Goal: Transaction & Acquisition: Subscribe to service/newsletter

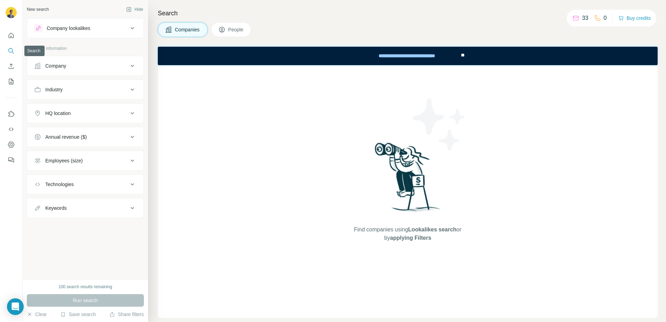
click at [8, 51] on icon "Search" at bounding box center [11, 50] width 7 height 7
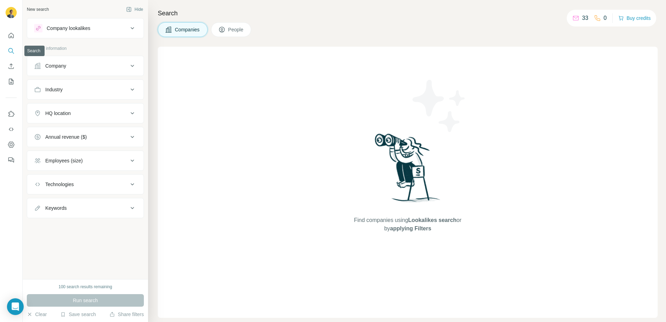
click at [11, 51] on icon "Search" at bounding box center [11, 50] width 7 height 7
click at [126, 68] on div "Company" at bounding box center [81, 65] width 94 height 7
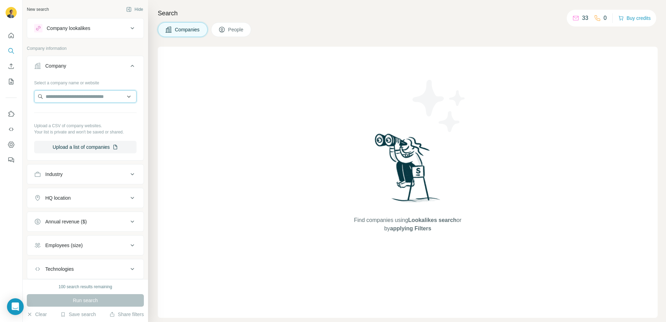
click at [101, 102] on input "text" at bounding box center [85, 96] width 102 height 13
drag, startPoint x: 54, startPoint y: 97, endPoint x: 48, endPoint y: 98, distance: 5.6
click at [48, 98] on input "**********" at bounding box center [85, 96] width 102 height 13
type input "**********"
click at [191, 112] on div "Find companies using Lookalikes search or by applying Filters" at bounding box center [408, 182] width 500 height 271
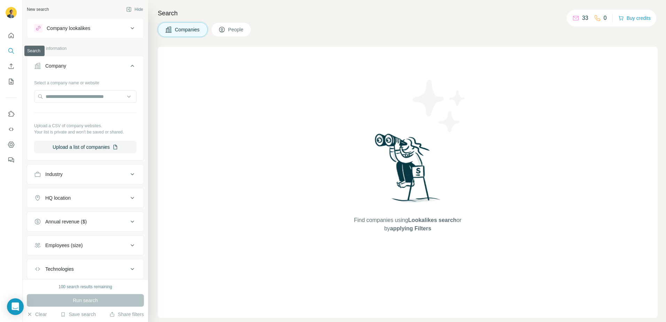
click at [13, 50] on icon "Search" at bounding box center [11, 50] width 7 height 7
click at [13, 34] on icon "Quick start" at bounding box center [11, 35] width 5 height 5
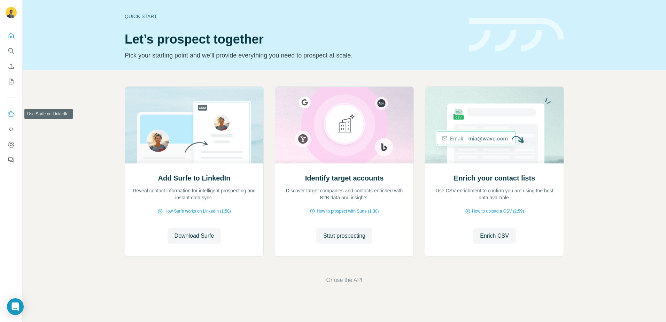
click at [12, 117] on icon "Use Surfe on LinkedIn" at bounding box center [11, 113] width 7 height 7
click at [202, 237] on span "Download Surfe" at bounding box center [194, 236] width 40 height 8
click at [353, 237] on span "Start prospecting" at bounding box center [344, 236] width 42 height 8
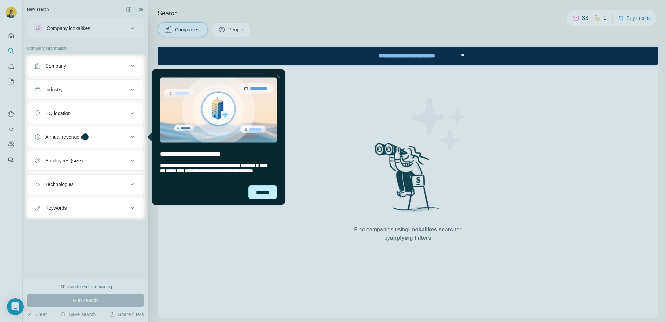
click at [264, 195] on div "******" at bounding box center [262, 192] width 29 height 14
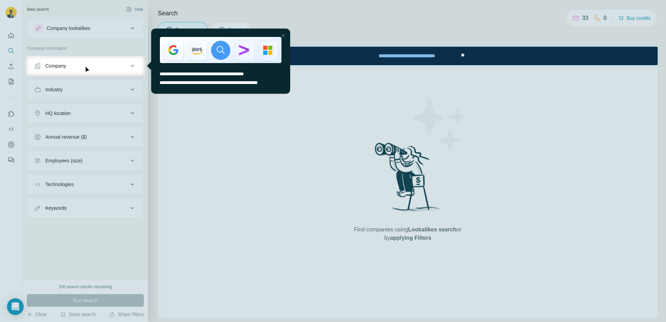
click at [118, 72] on button "Company" at bounding box center [85, 65] width 116 height 17
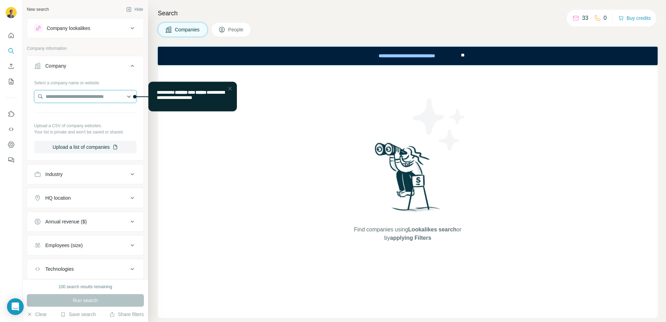
click at [100, 95] on input "text" at bounding box center [85, 96] width 102 height 13
click at [91, 95] on input "text" at bounding box center [85, 96] width 102 height 13
paste input "**********"
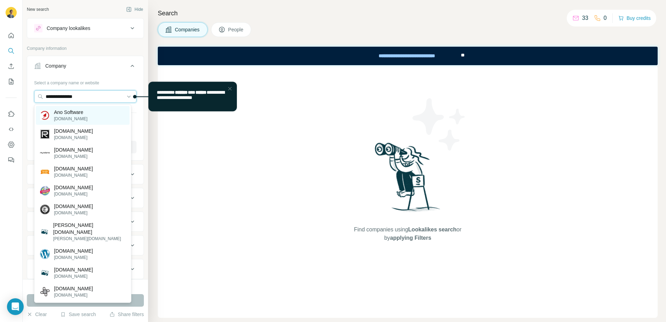
type input "**********"
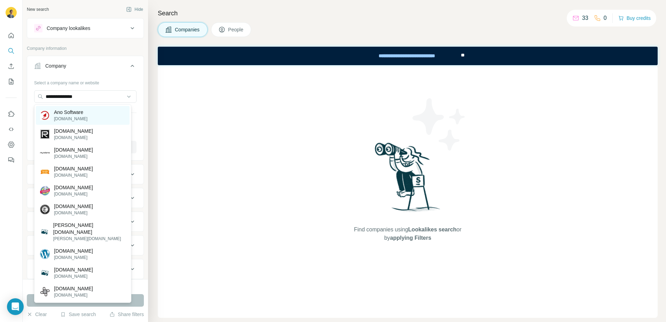
click at [91, 116] on div "Ano Software [DOMAIN_NAME]" at bounding box center [83, 115] width 94 height 19
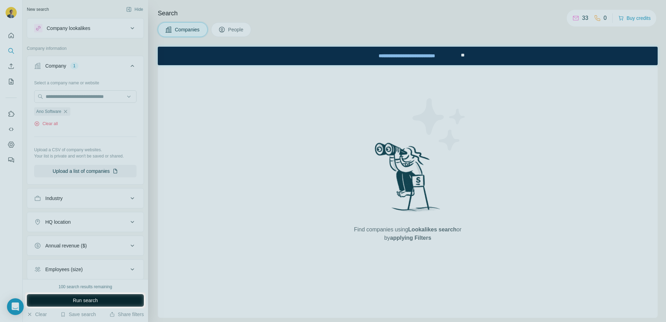
click at [101, 302] on button "Run search" at bounding box center [85, 300] width 117 height 13
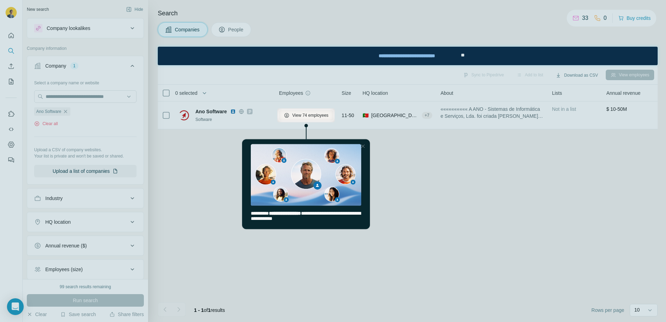
drag, startPoint x: 601, startPoint y: 268, endPoint x: 360, endPoint y: 146, distance: 270.2
click at [360, 146] on div "Close Step" at bounding box center [363, 146] width 8 height 8
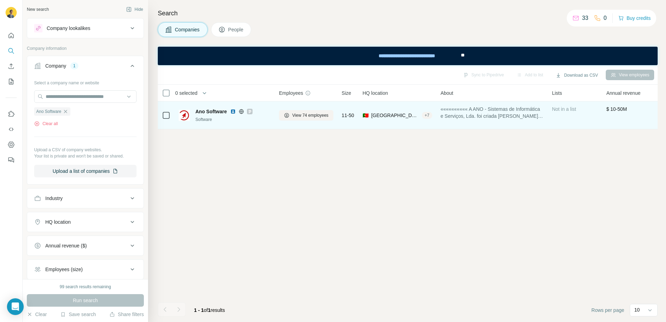
click at [205, 113] on span "Ano Software" at bounding box center [210, 111] width 31 height 7
click at [320, 116] on span "View 74 employees" at bounding box center [310, 115] width 36 height 6
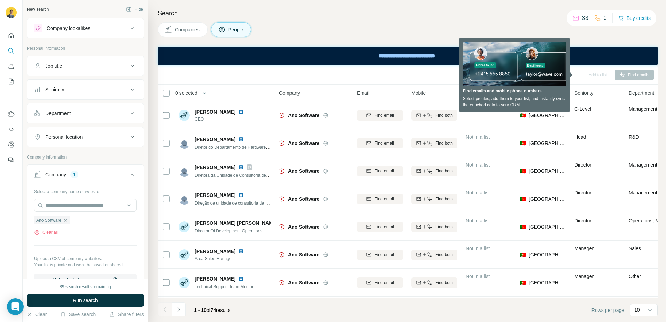
click at [583, 36] on div "Companies People" at bounding box center [408, 29] width 500 height 15
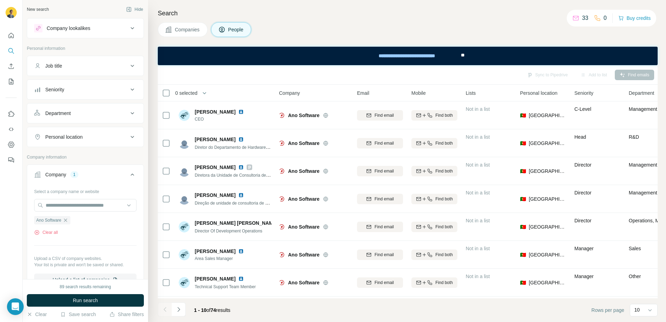
click at [128, 31] on icon at bounding box center [132, 28] width 8 height 8
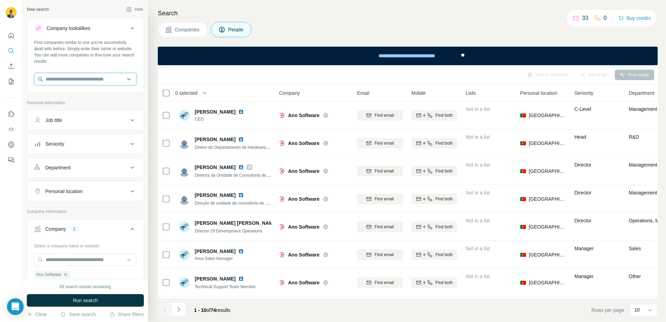
click at [77, 78] on input "text" at bounding box center [85, 79] width 102 height 13
paste input "**********"
type input "**********"
click at [92, 97] on div "Twistag [DOMAIN_NAME]" at bounding box center [83, 97] width 94 height 19
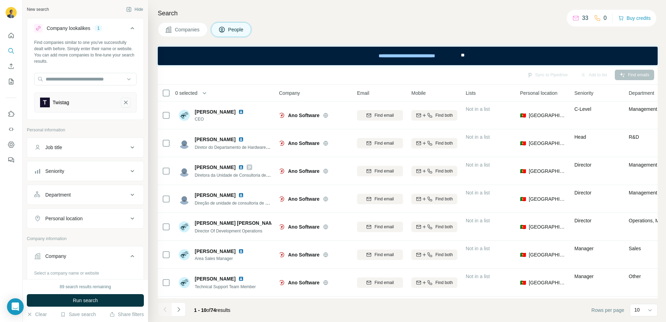
click at [124, 101] on icon "Twistag-remove-button" at bounding box center [125, 102] width 3 height 3
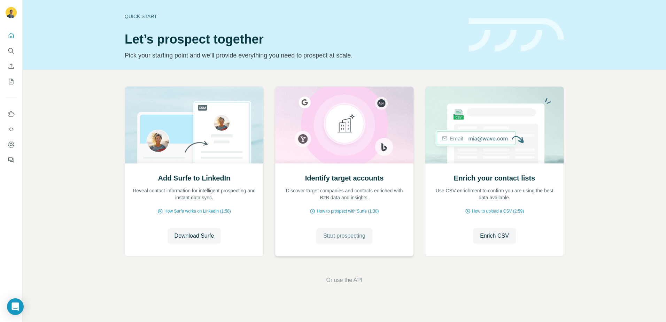
click at [358, 236] on span "Start prospecting" at bounding box center [344, 236] width 42 height 8
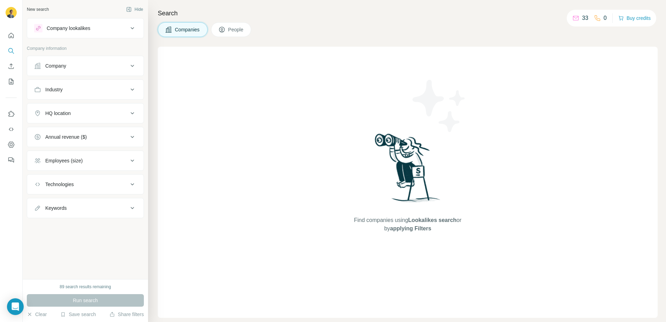
click at [129, 71] on button "Company" at bounding box center [85, 65] width 116 height 17
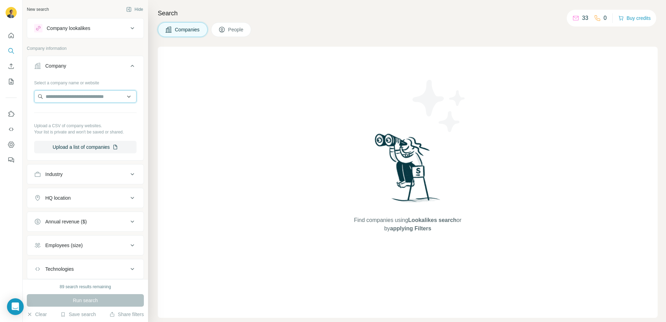
click at [89, 94] on input "text" at bounding box center [85, 96] width 102 height 13
paste input "**********"
type input "**********"
click at [59, 112] on p "Twistag" at bounding box center [70, 112] width 33 height 7
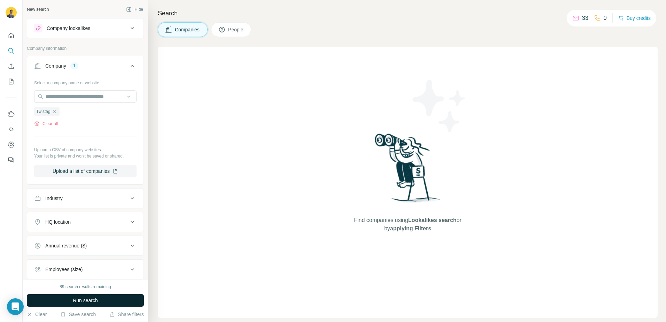
click at [96, 297] on span "Run search" at bounding box center [85, 300] width 25 height 7
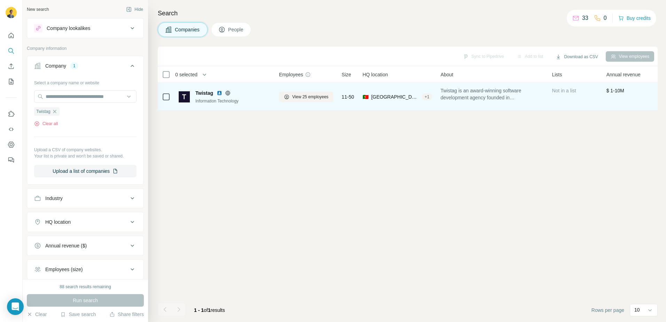
click at [206, 93] on span "Twistag" at bounding box center [204, 92] width 18 height 7
click at [187, 98] on img at bounding box center [184, 96] width 11 height 11
click at [323, 97] on span "View 25 employees" at bounding box center [310, 97] width 36 height 6
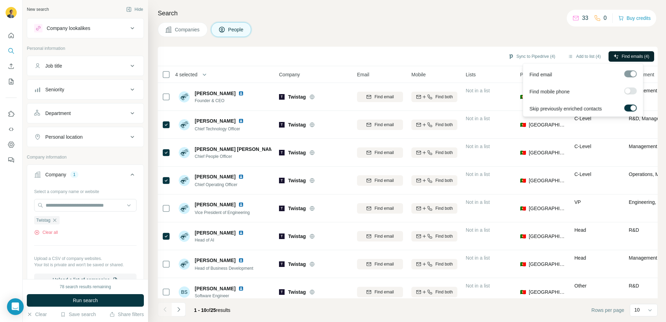
click at [639, 55] on span "Find emails (4)" at bounding box center [635, 56] width 28 height 6
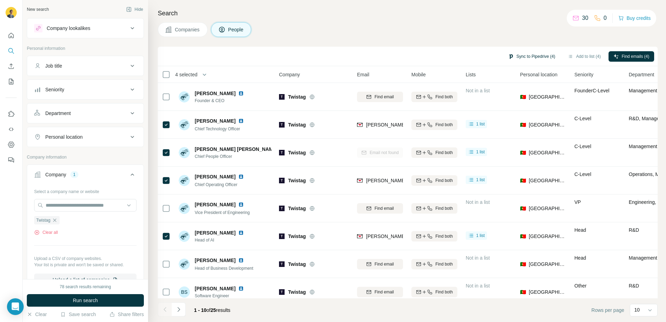
click at [527, 58] on button "Sync to Pipedrive (4)" at bounding box center [531, 56] width 57 height 10
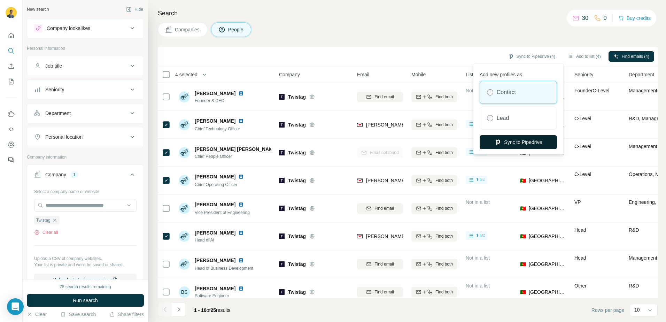
click at [532, 144] on button "Sync to Pipedrive" at bounding box center [517, 142] width 77 height 14
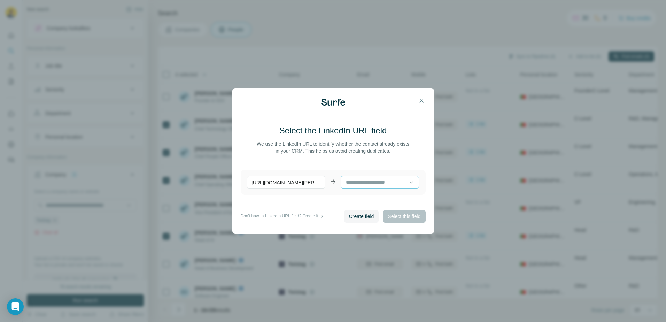
click at [383, 181] on input at bounding box center [377, 182] width 64 height 8
click at [311, 187] on p "[URL][DOMAIN_NAME][PERSON_NAME]" at bounding box center [286, 182] width 78 height 13
click at [312, 183] on p "[URL][DOMAIN_NAME][PERSON_NAME]" at bounding box center [286, 182] width 78 height 13
click at [356, 181] on input at bounding box center [377, 182] width 64 height 8
click at [360, 196] on p "Descritivo do Cargo" at bounding box center [367, 197] width 43 height 7
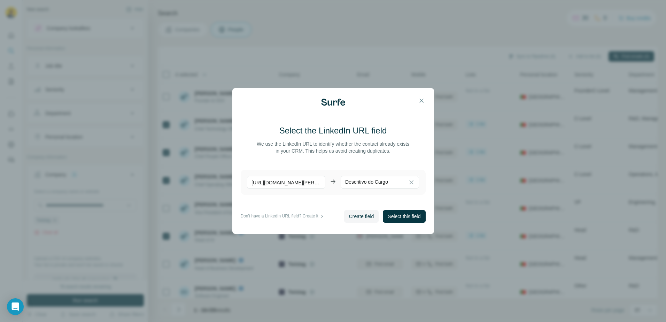
click at [316, 184] on p "[URL][DOMAIN_NAME][PERSON_NAME]" at bounding box center [286, 182] width 78 height 13
click at [402, 215] on span "Select this field" at bounding box center [404, 216] width 33 height 7
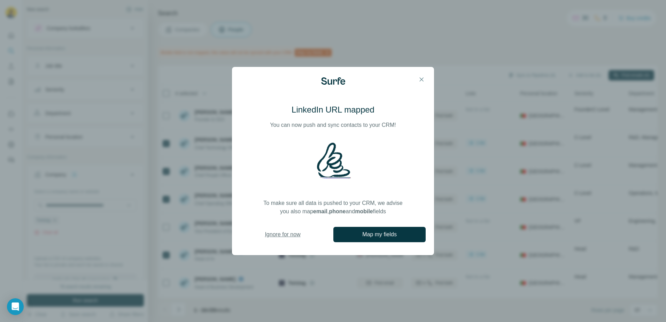
click at [292, 233] on span "Ignore for now" at bounding box center [283, 234] width 36 height 8
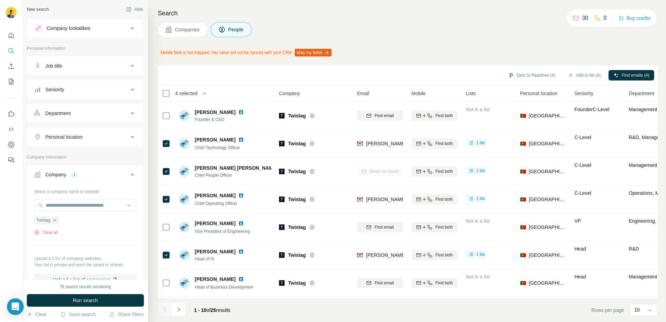
click at [303, 50] on button "Map my fields" at bounding box center [313, 53] width 37 height 8
click at [14, 38] on icon "Quick start" at bounding box center [11, 35] width 7 height 7
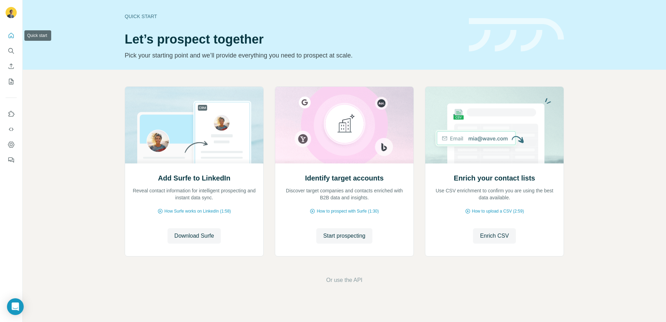
click at [14, 38] on icon "Quick start" at bounding box center [11, 35] width 7 height 7
click at [13, 79] on icon "My lists" at bounding box center [11, 81] width 7 height 7
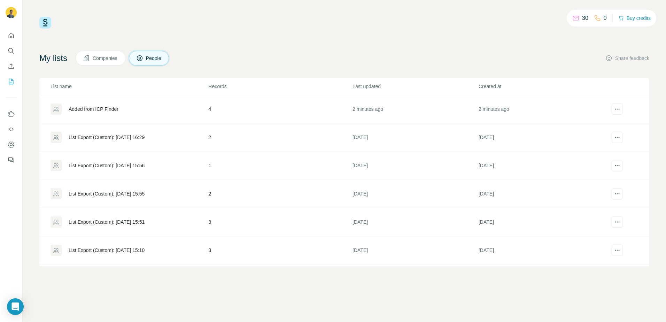
click at [119, 137] on div "List Export (Custom): [DATE] 16:29" at bounding box center [107, 137] width 76 height 7
click at [97, 59] on span "Companies" at bounding box center [105, 58] width 25 height 7
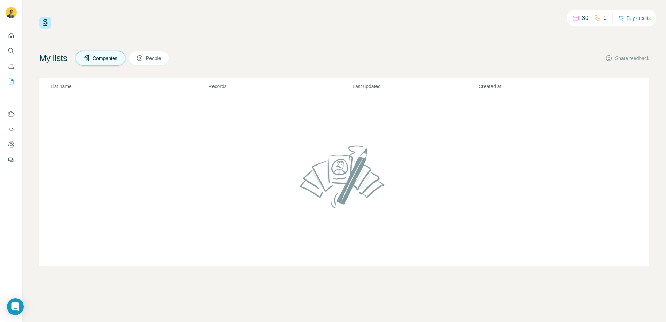
click at [65, 62] on h4 "My lists" at bounding box center [53, 58] width 28 height 11
click at [15, 116] on button "Use Surfe on LinkedIn" at bounding box center [11, 114] width 11 height 13
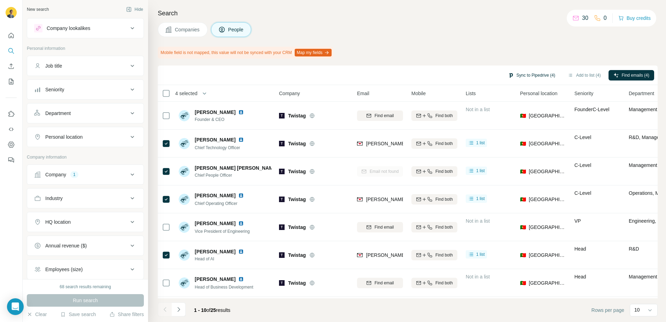
click at [542, 73] on button "Sync to Pipedrive (4)" at bounding box center [531, 75] width 57 height 10
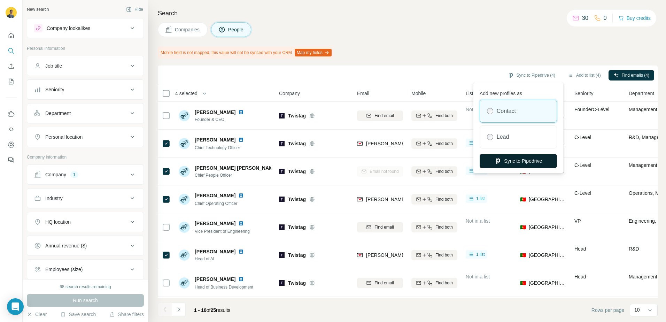
click at [504, 164] on button "Sync to Pipedrive" at bounding box center [517, 161] width 77 height 14
